Goal: Task Accomplishment & Management: Manage account settings

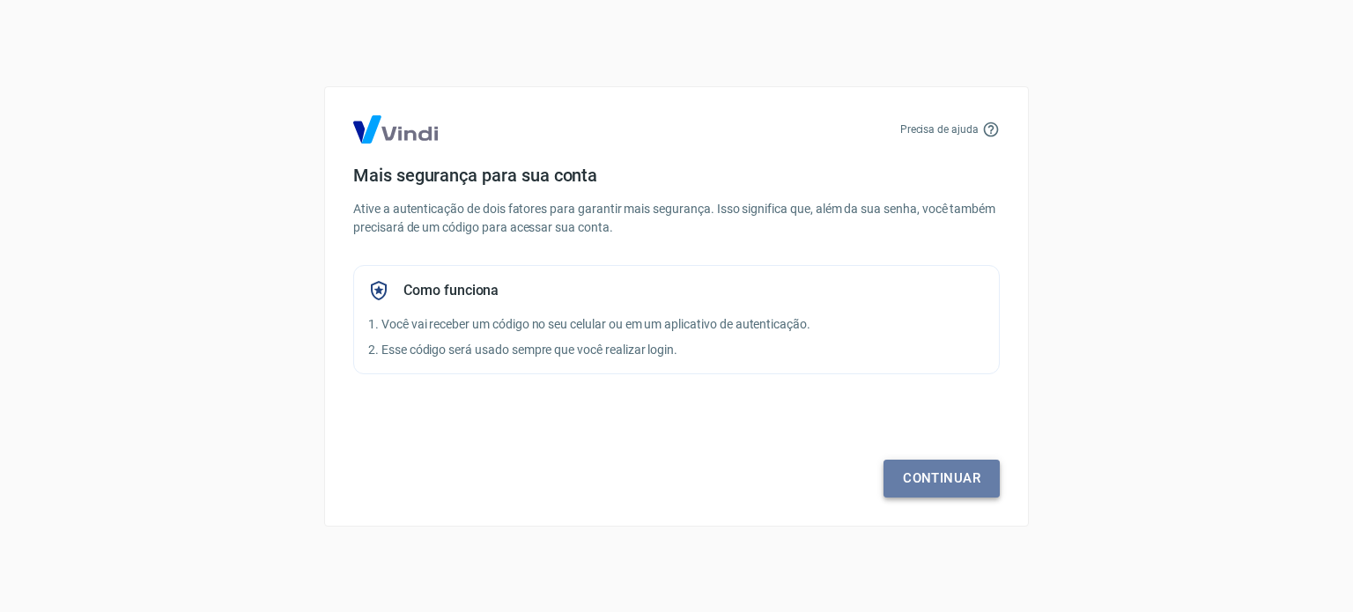
click at [965, 474] on link "Continuar" at bounding box center [941, 478] width 116 height 37
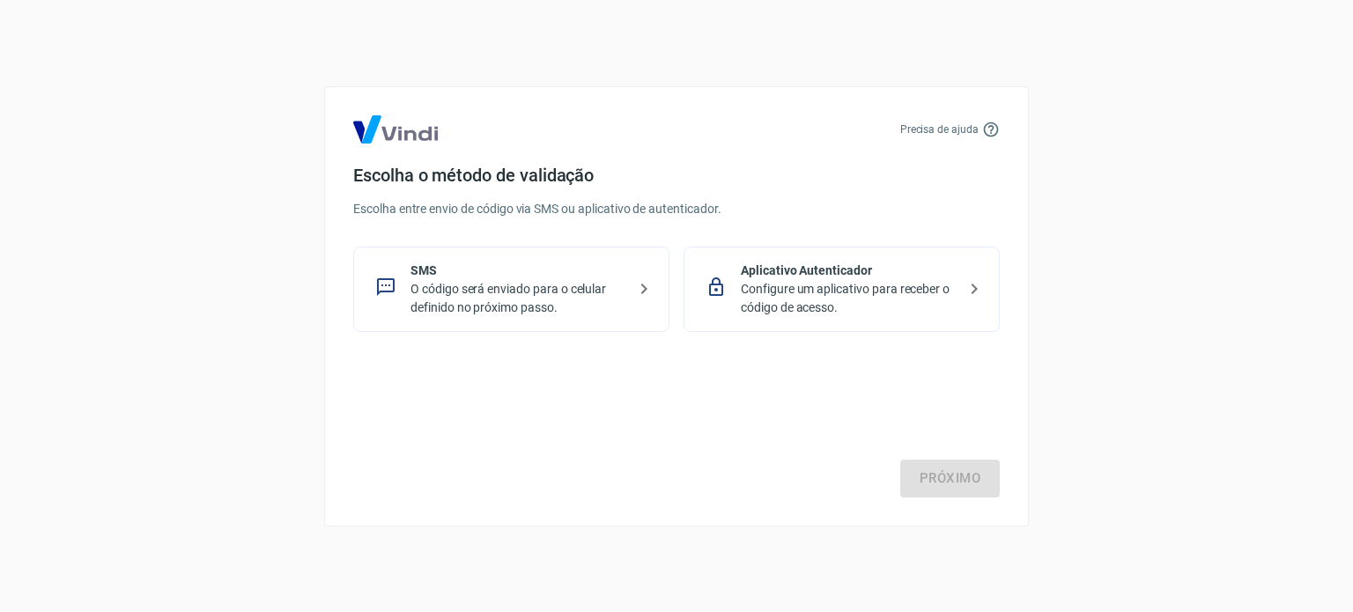
click at [537, 292] on p "O código será enviado para o celular definido no próximo passo." at bounding box center [518, 298] width 216 height 37
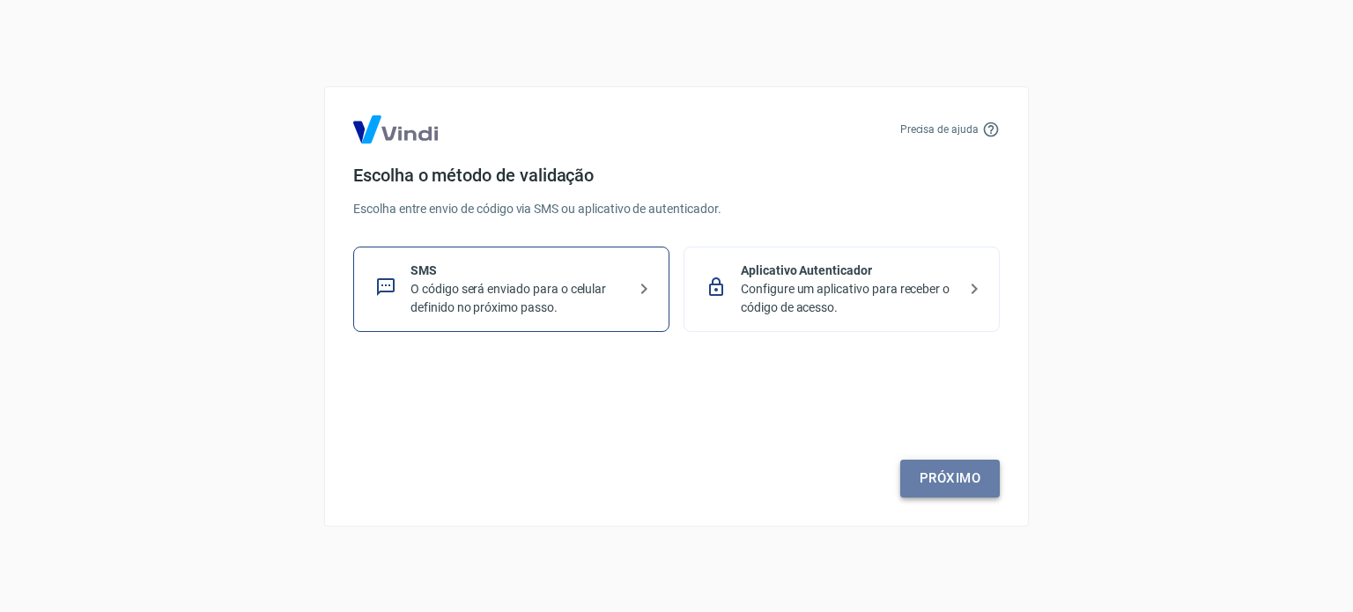
click at [948, 464] on link "Próximo" at bounding box center [950, 478] width 100 height 37
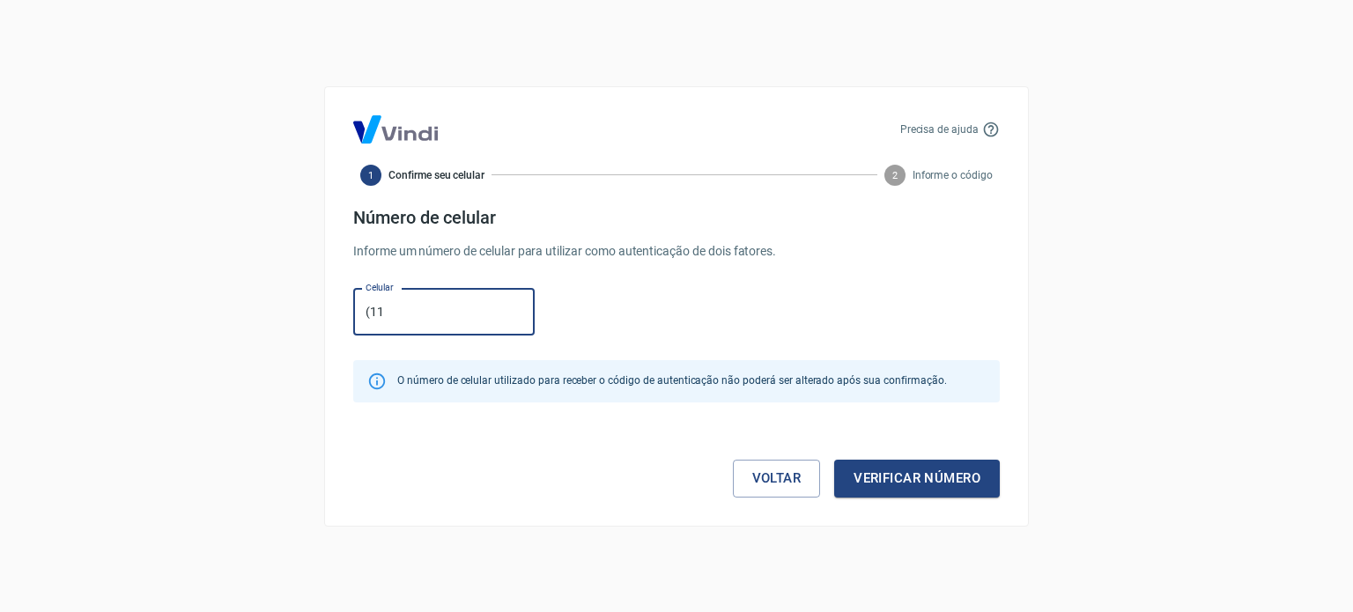
type input "[PHONE_NUMBER]"
click at [902, 477] on button "Verificar número" at bounding box center [917, 478] width 166 height 37
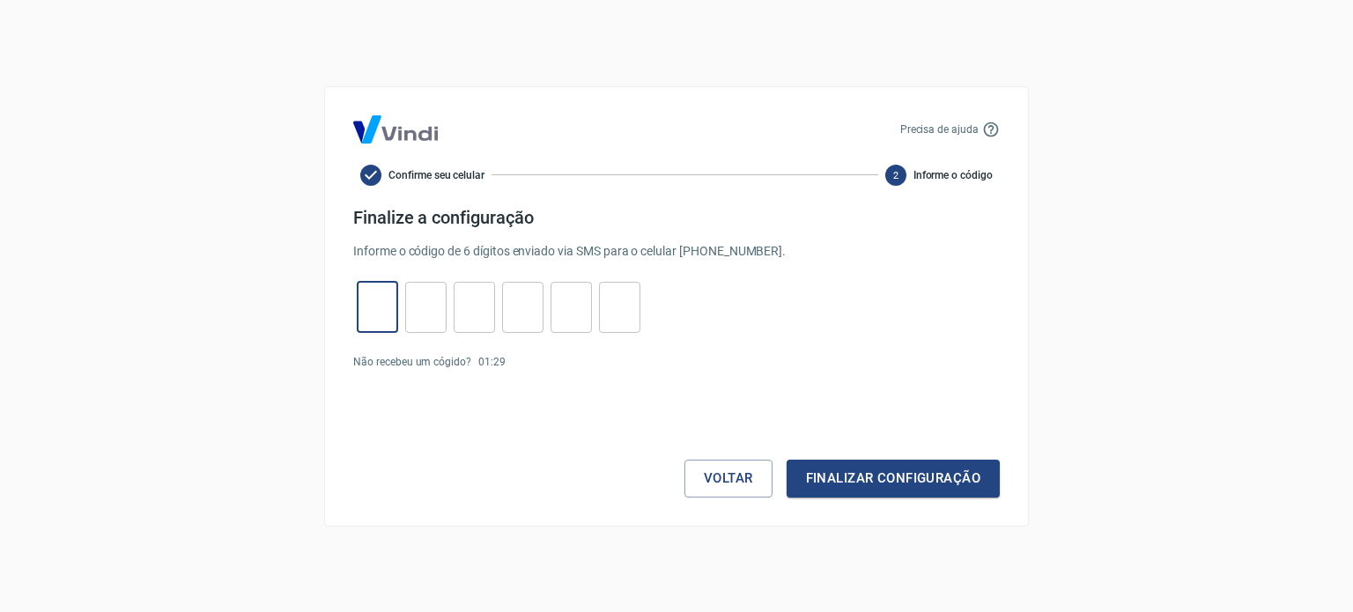
click at [368, 299] on input "tel" at bounding box center [377, 307] width 41 height 38
click at [727, 477] on button "Voltar" at bounding box center [728, 478] width 88 height 37
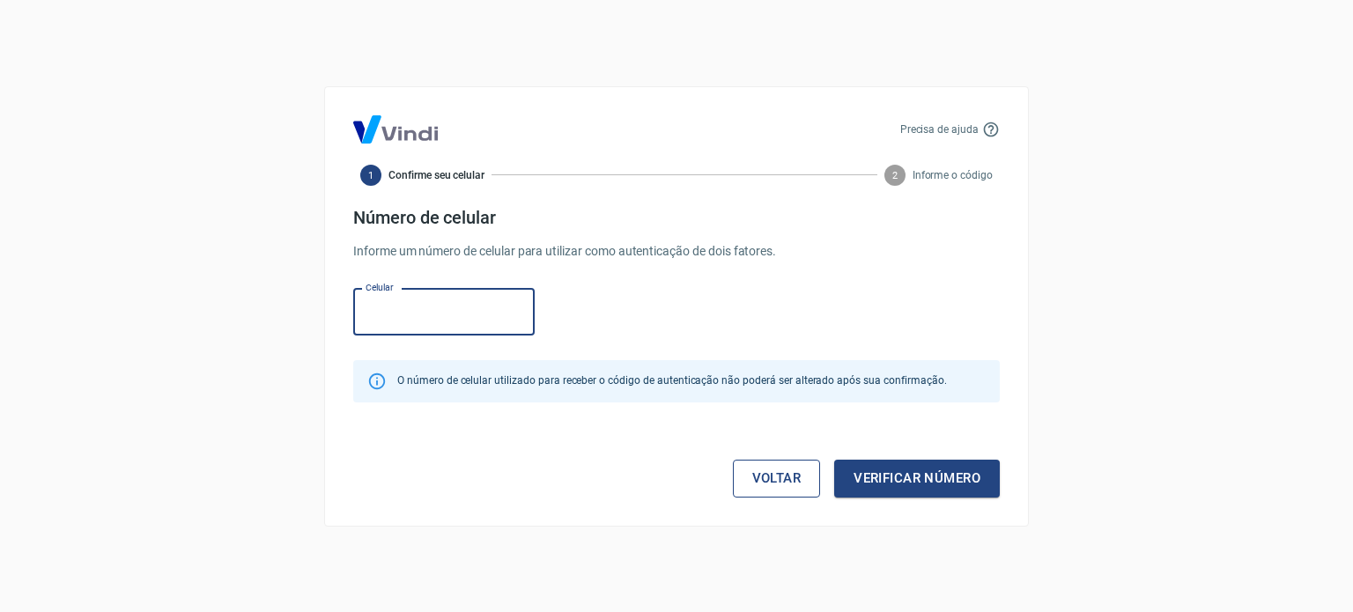
click at [752, 474] on link "Voltar" at bounding box center [777, 478] width 88 height 37
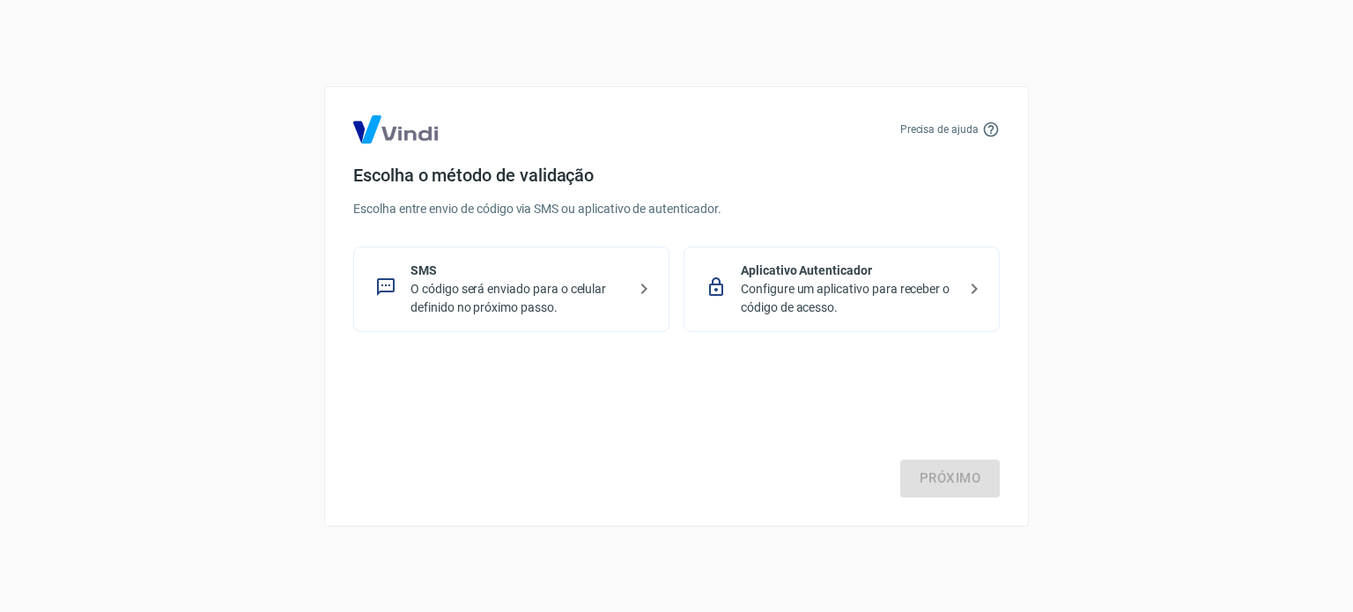
click at [596, 291] on p "O código será enviado para o celular definido no próximo passo." at bounding box center [518, 298] width 216 height 37
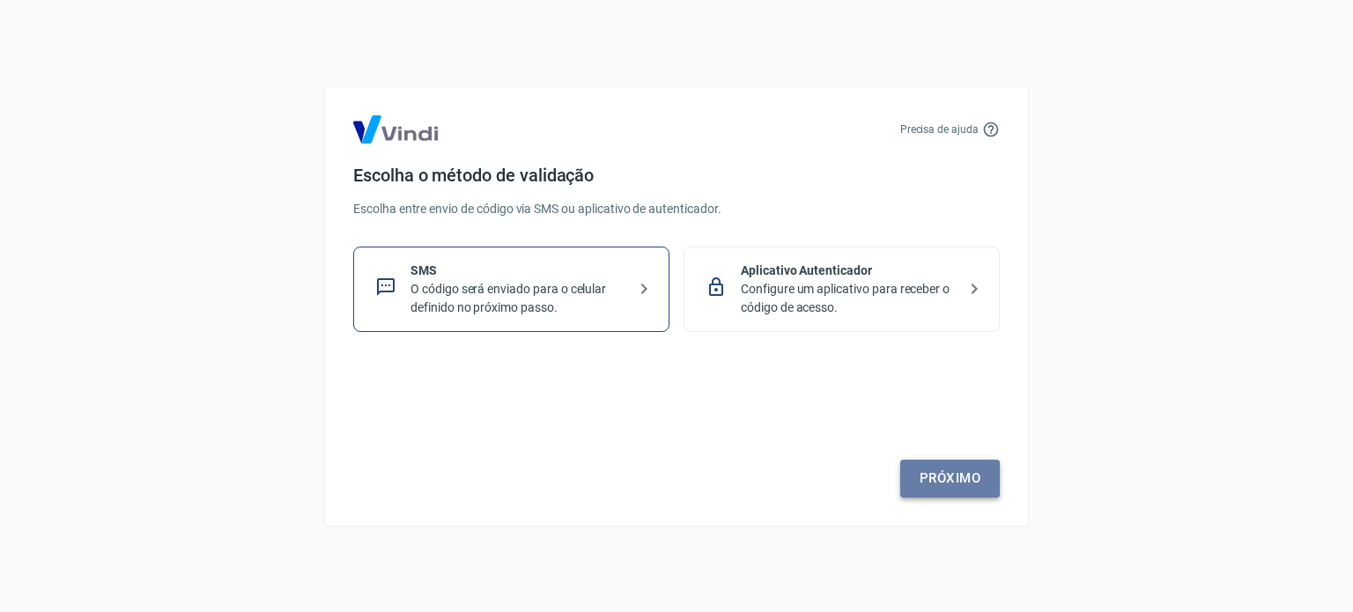
click at [932, 468] on link "Próximo" at bounding box center [950, 478] width 100 height 37
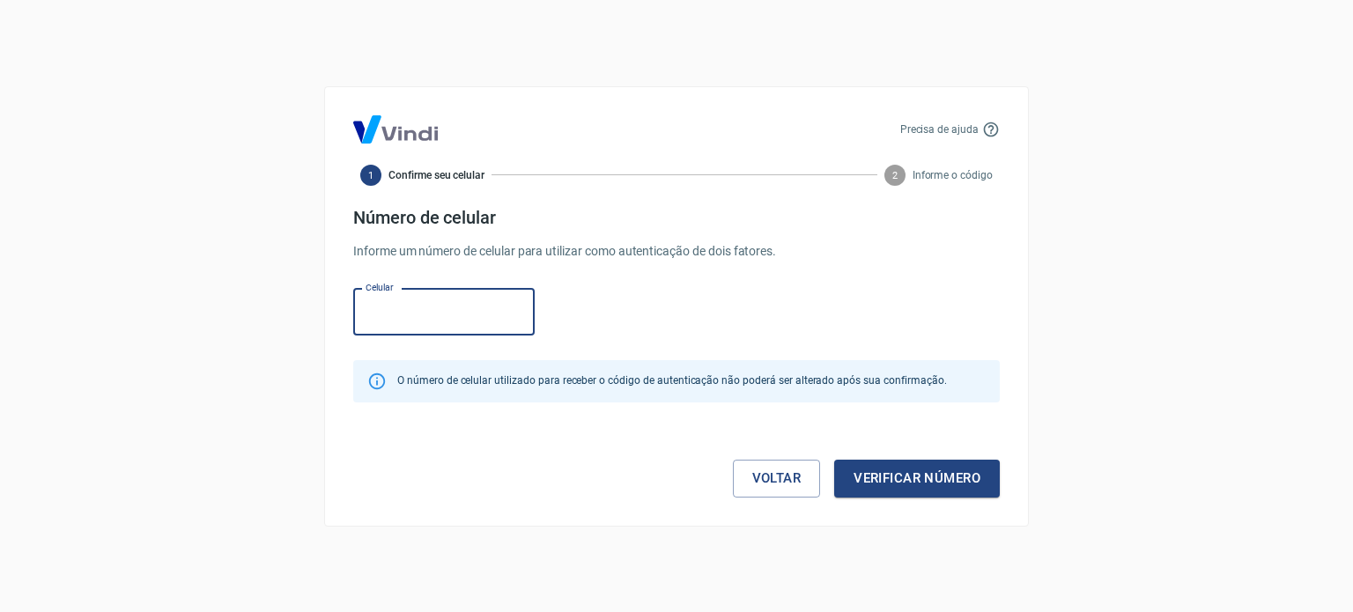
click at [483, 309] on input "Celular" at bounding box center [443, 312] width 181 height 47
type input "[PHONE_NUMBER]"
click at [909, 471] on button "Verificar número" at bounding box center [917, 478] width 166 height 37
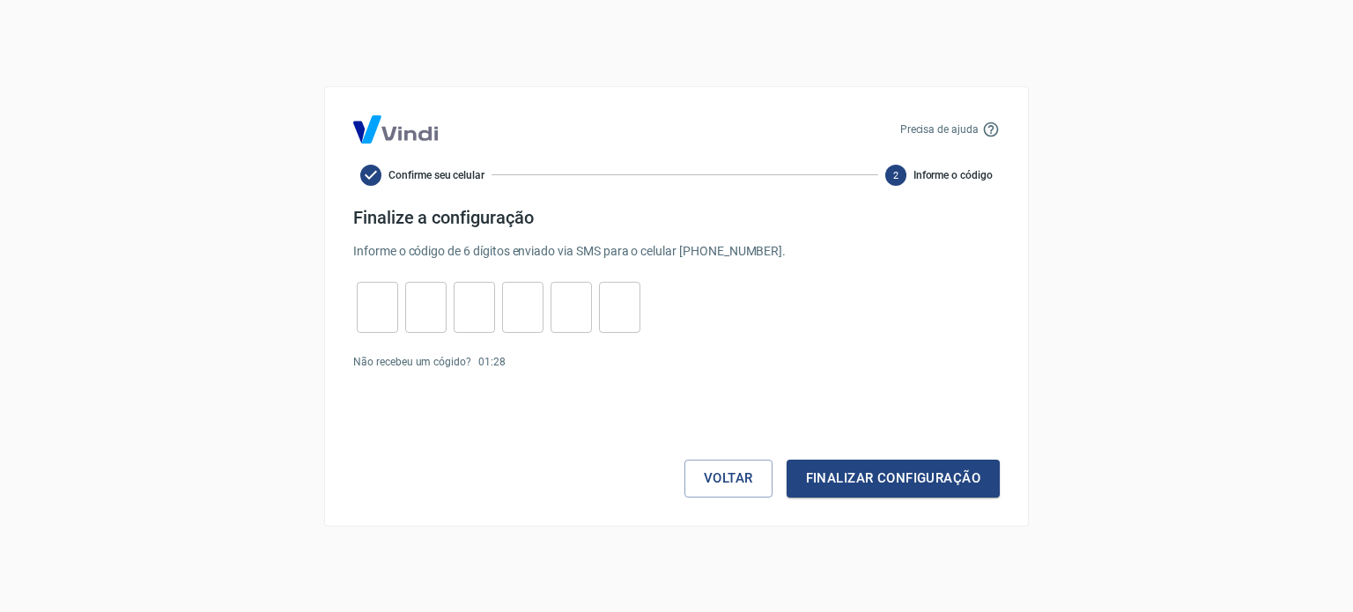
click at [388, 291] on input "tel" at bounding box center [377, 307] width 41 height 38
click at [733, 477] on button "Voltar" at bounding box center [728, 478] width 88 height 37
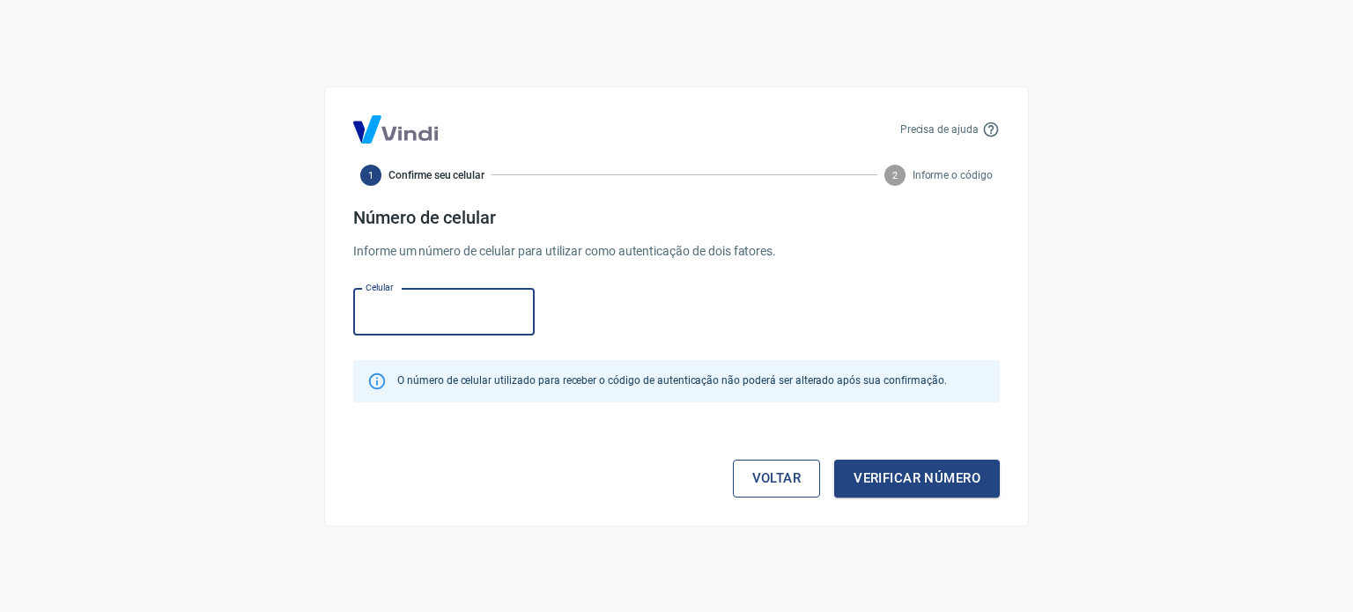
click at [757, 473] on link "Voltar" at bounding box center [777, 478] width 88 height 37
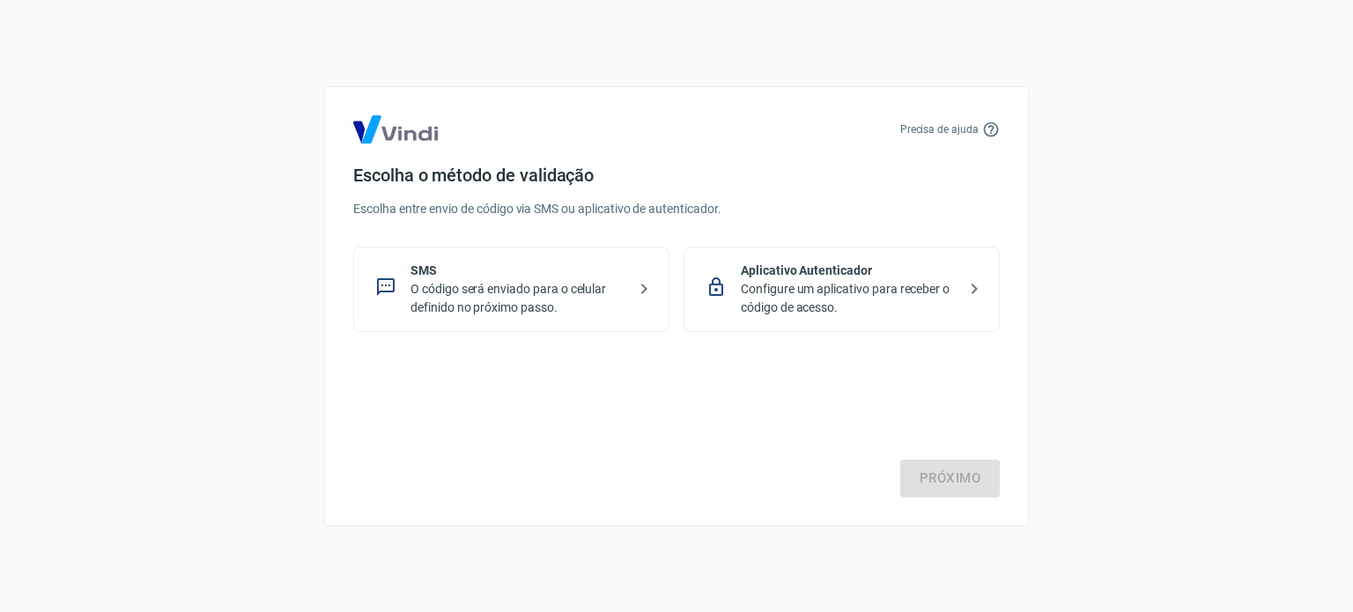
click at [828, 291] on p "Configure um aplicativo para receber o código de acesso." at bounding box center [849, 298] width 216 height 37
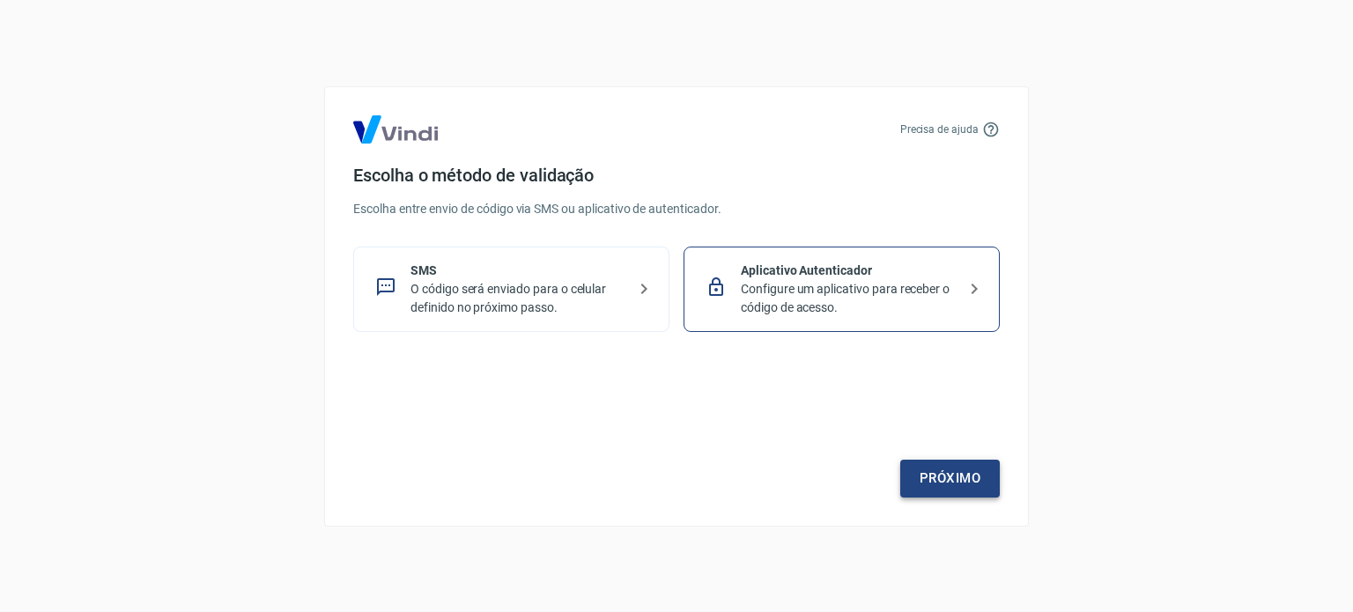
click at [940, 475] on link "Próximo" at bounding box center [950, 478] width 100 height 37
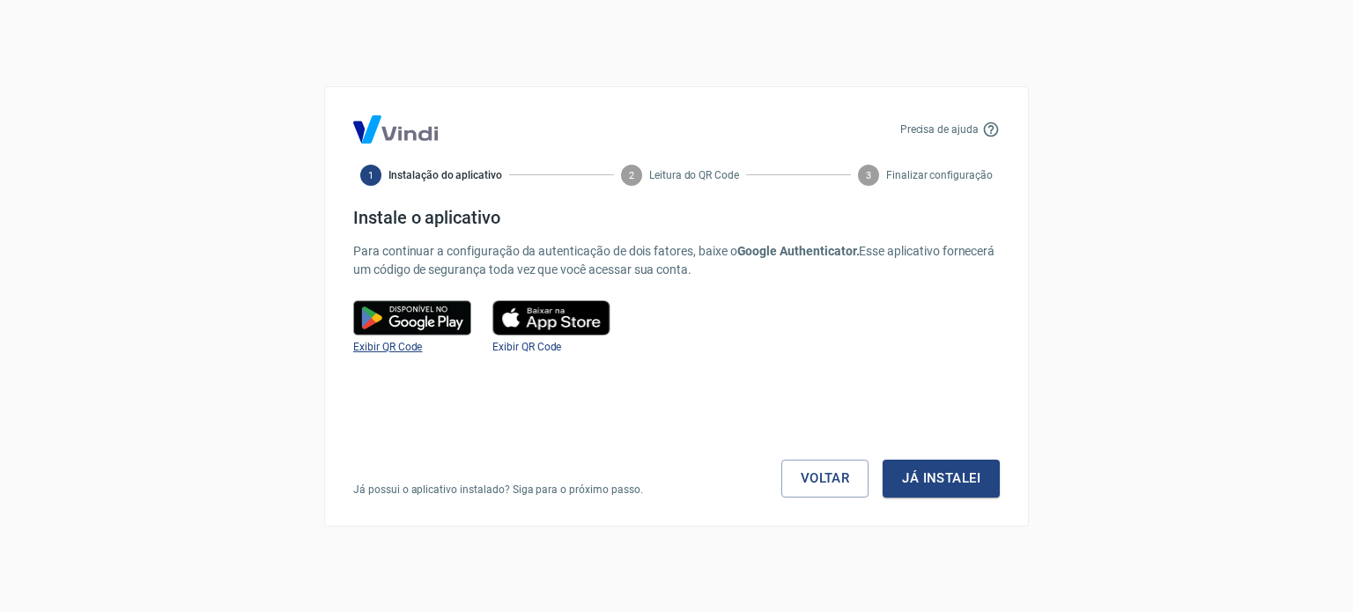
click at [400, 343] on span "Exibir QR Code" at bounding box center [387, 347] width 69 height 12
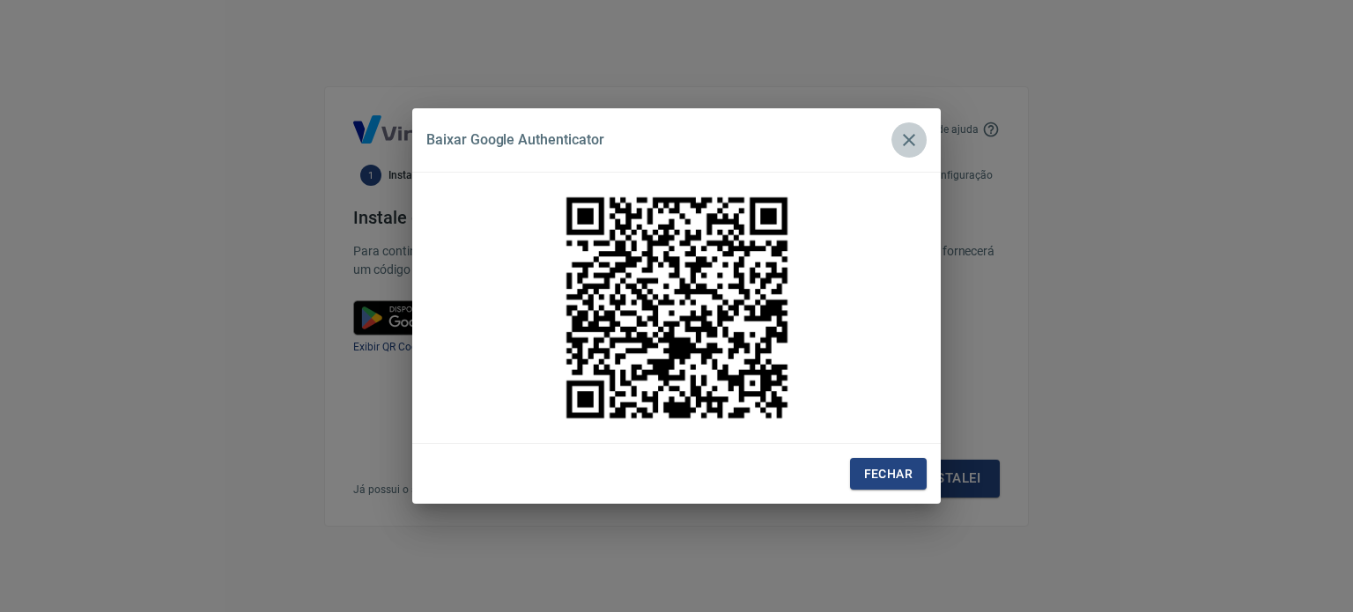
click at [912, 149] on icon "button" at bounding box center [908, 139] width 21 height 21
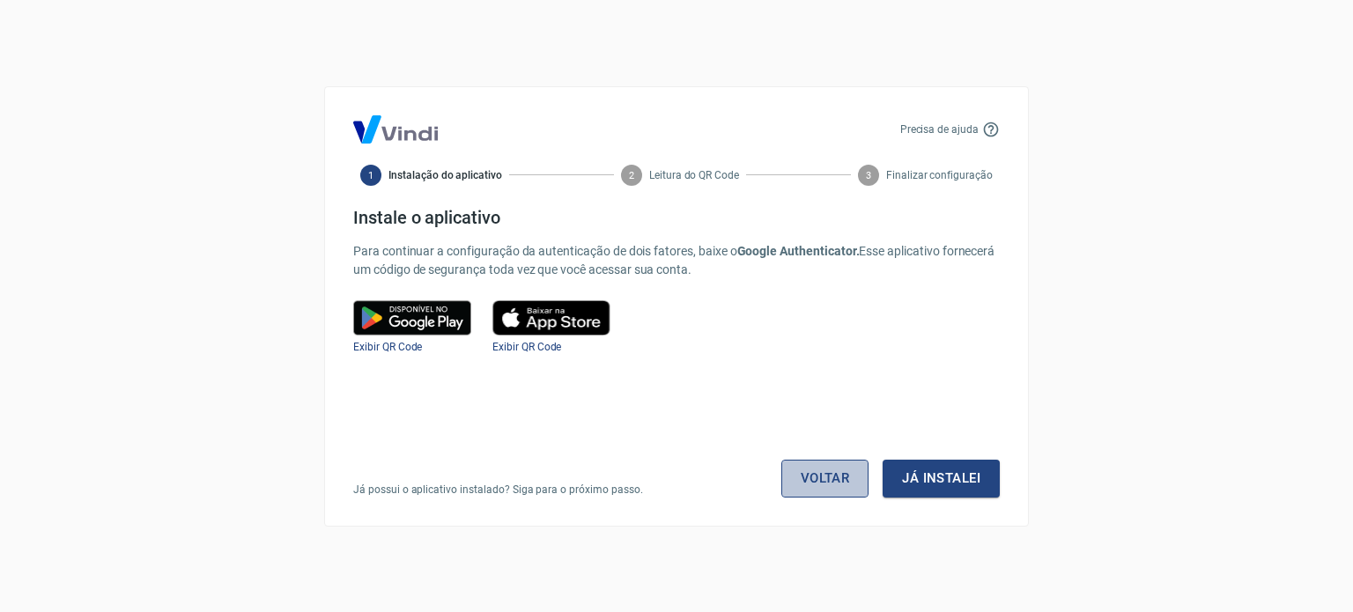
click at [812, 469] on link "Voltar" at bounding box center [825, 478] width 88 height 37
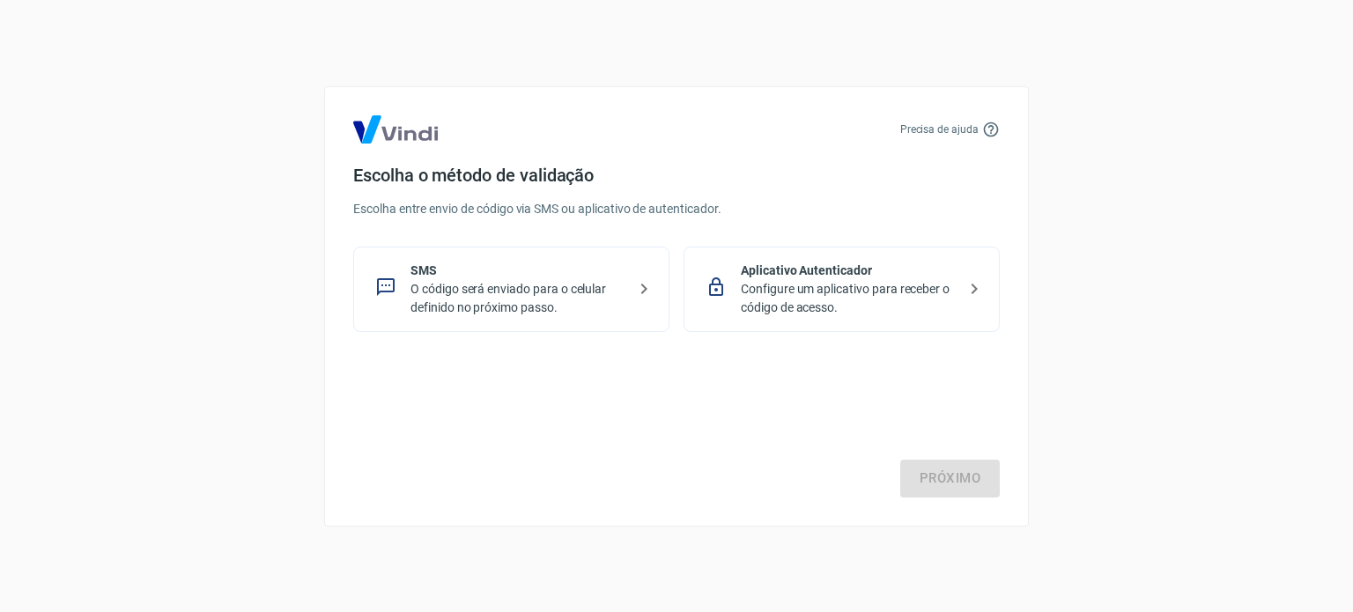
click at [545, 294] on p "O código será enviado para o celular definido no próximo passo." at bounding box center [518, 298] width 216 height 37
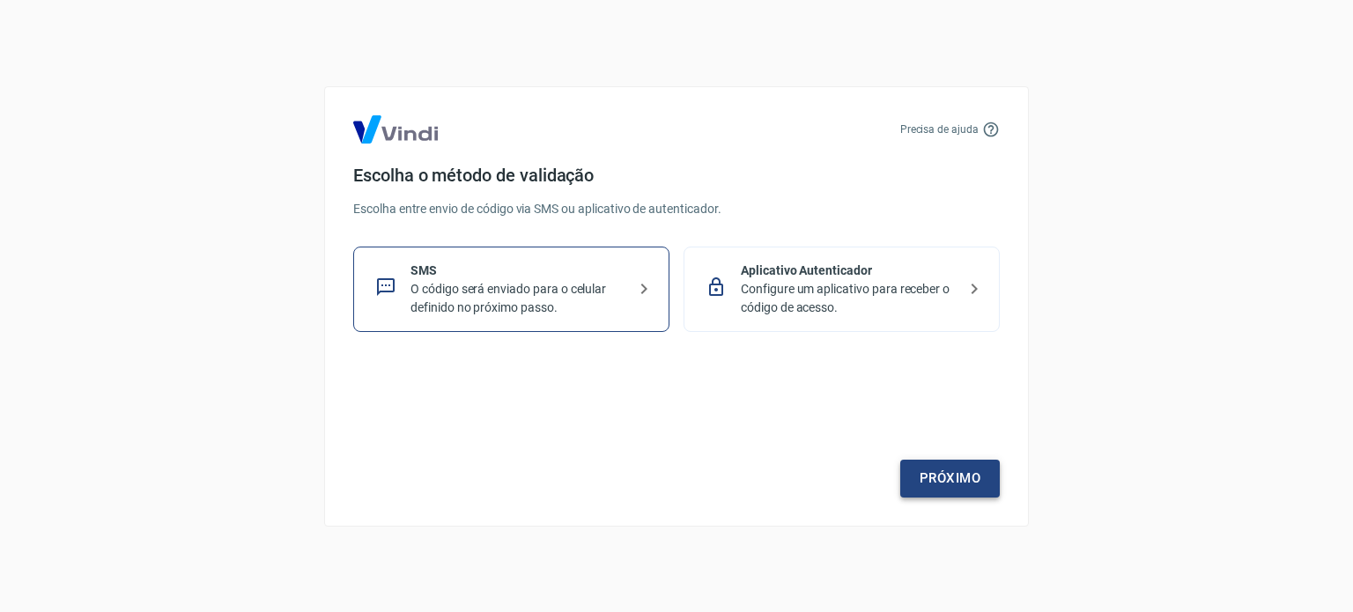
click at [972, 483] on link "Próximo" at bounding box center [950, 478] width 100 height 37
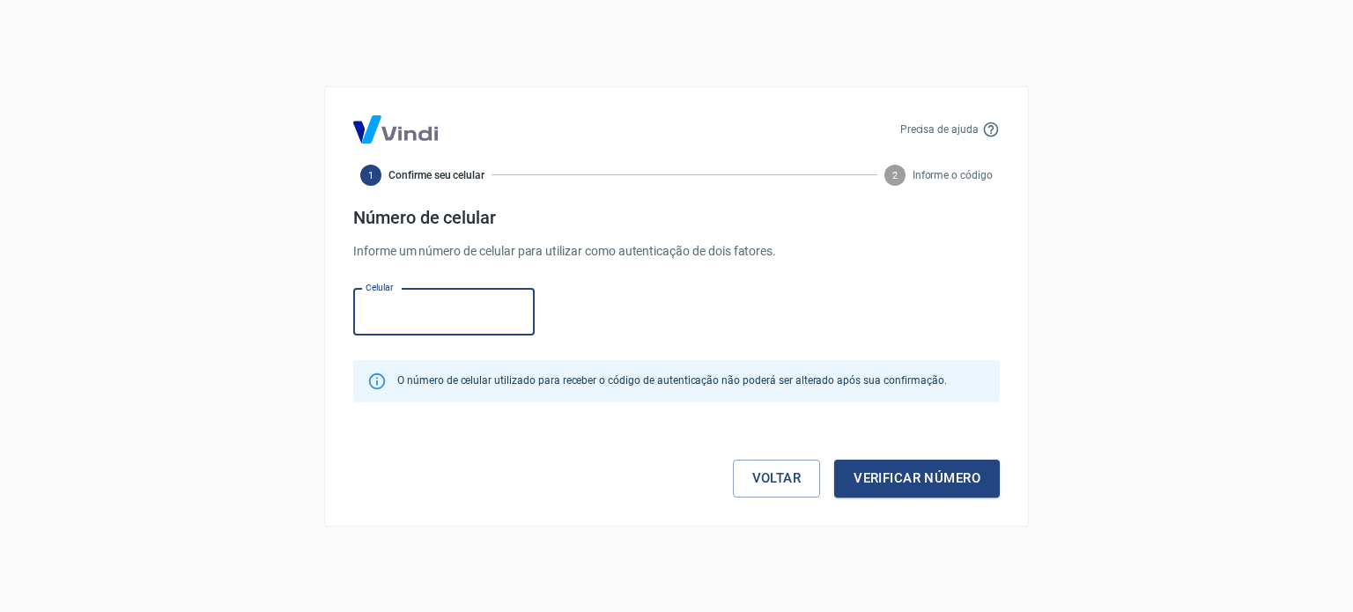
click at [465, 302] on input "Celular" at bounding box center [443, 312] width 181 height 47
type input "[PHONE_NUMBER]"
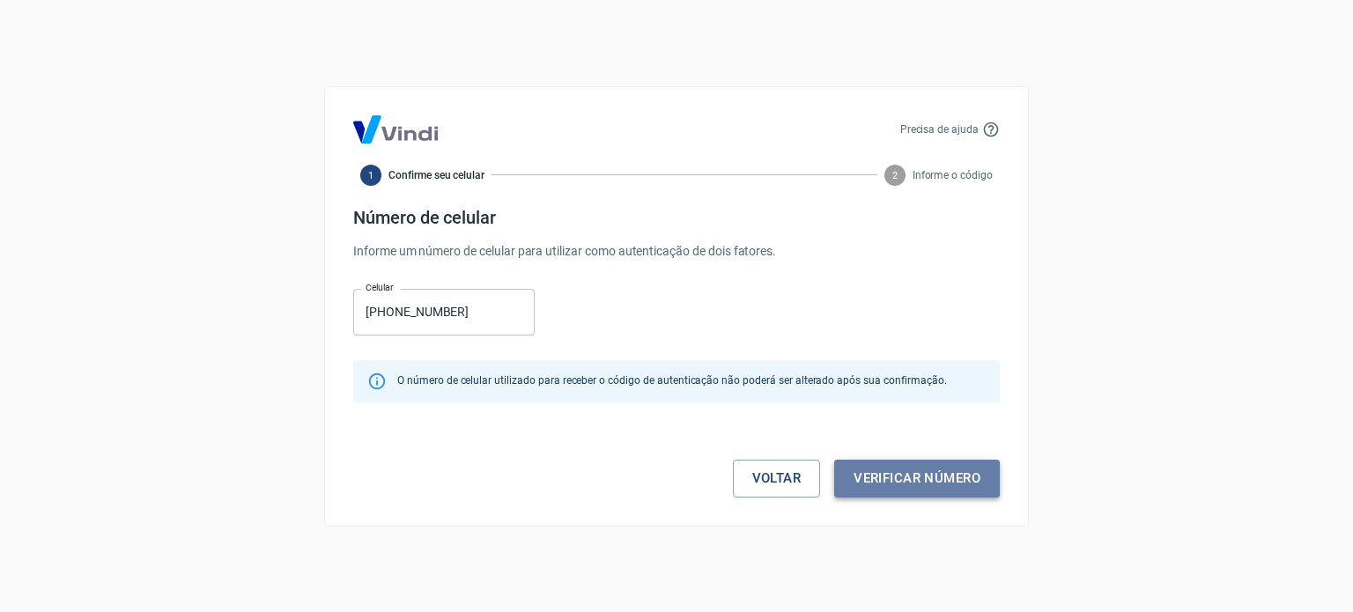
click at [916, 470] on button "Verificar número" at bounding box center [917, 478] width 166 height 37
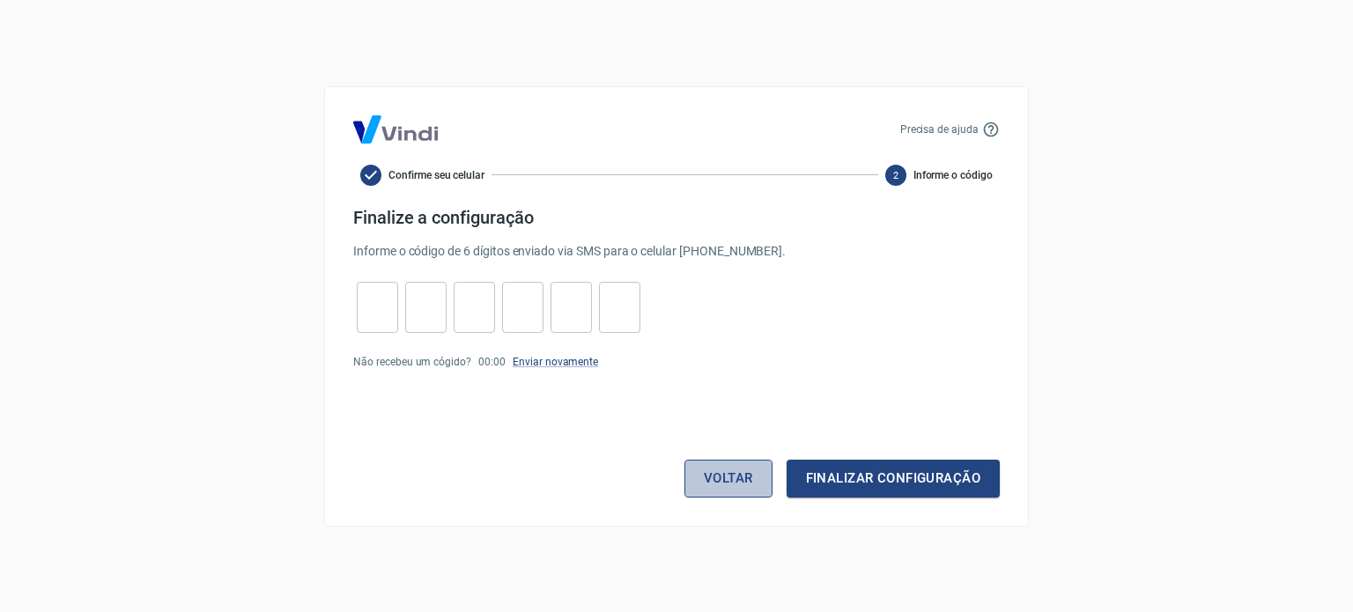
click at [760, 480] on button "Voltar" at bounding box center [728, 478] width 88 height 37
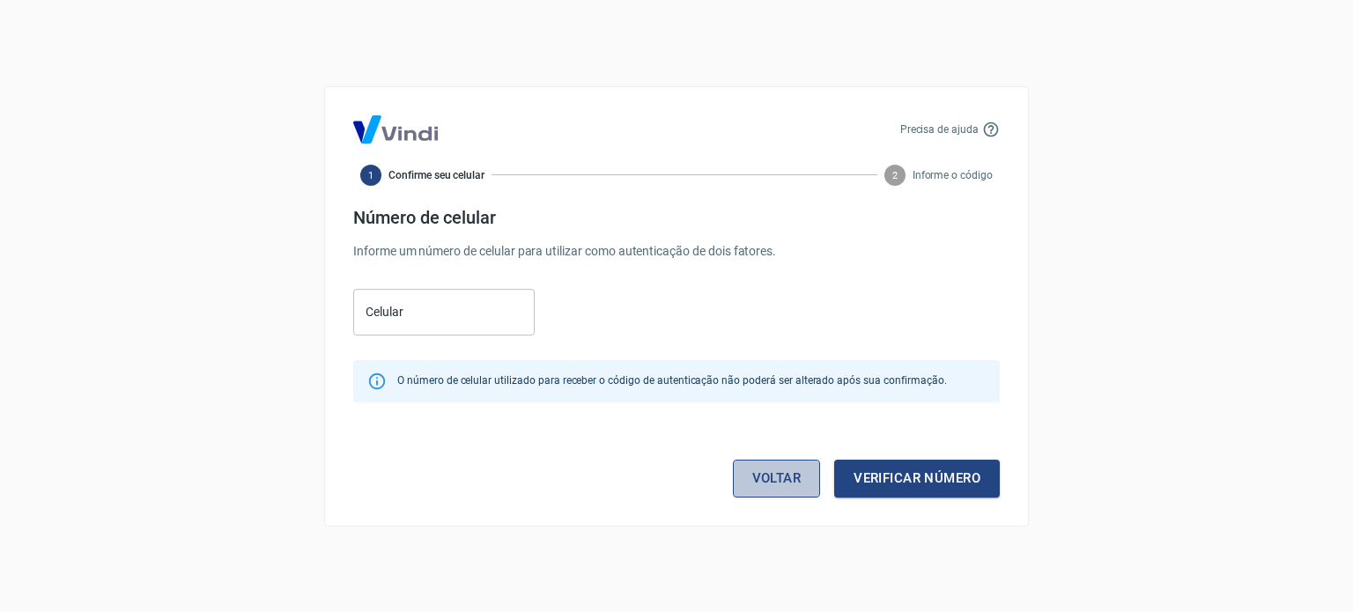
click at [757, 475] on link "Voltar" at bounding box center [777, 478] width 88 height 37
